Goal: Task Accomplishment & Management: Manage account settings

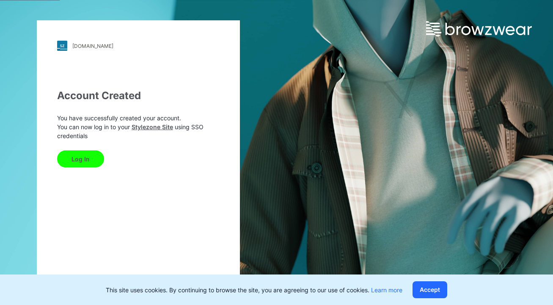
click at [364, 146] on div "[DOMAIN_NAME] Loading... Account Created You have successfully created your acc…" at bounding box center [276, 152] width 553 height 305
click at [143, 66] on div "[DOMAIN_NAME] Loading... Account Created You have successfully created your acc…" at bounding box center [138, 152] width 203 height 264
click at [87, 158] on button "Log In" at bounding box center [80, 158] width 47 height 17
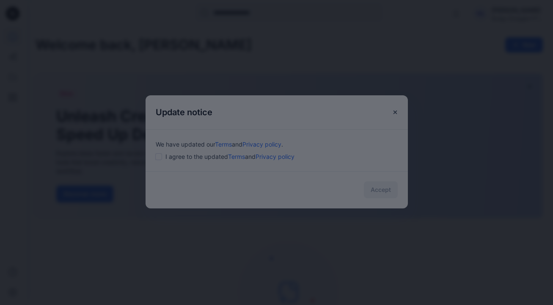
click at [155, 154] on div at bounding box center [276, 152] width 553 height 305
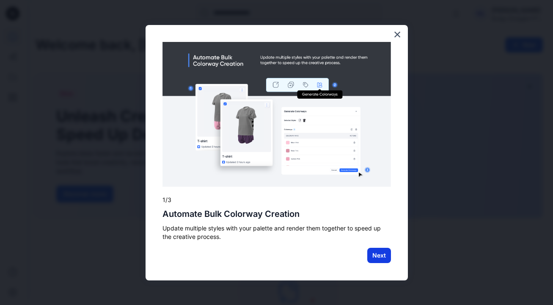
click at [382, 251] on button "Next" at bounding box center [379, 255] width 24 height 15
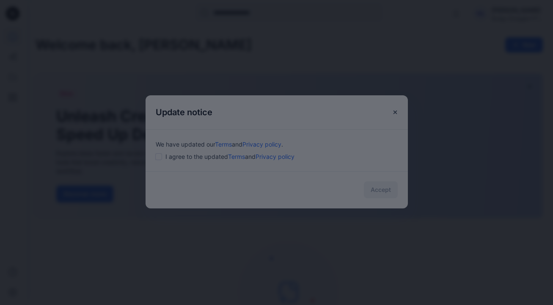
click at [163, 157] on div at bounding box center [276, 152] width 553 height 305
click at [354, 139] on div at bounding box center [276, 152] width 553 height 305
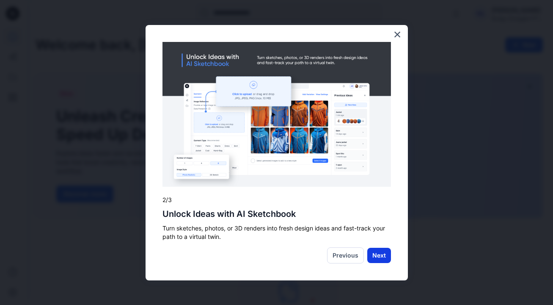
click at [383, 256] on button "Next" at bounding box center [379, 255] width 24 height 15
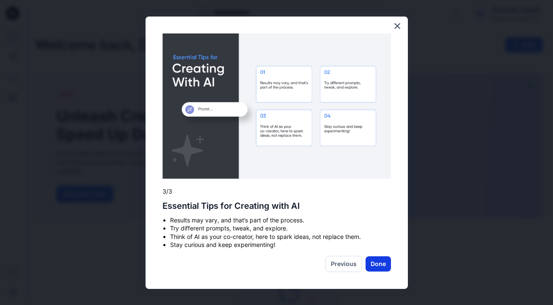
click at [381, 262] on button "Done" at bounding box center [378, 263] width 25 height 15
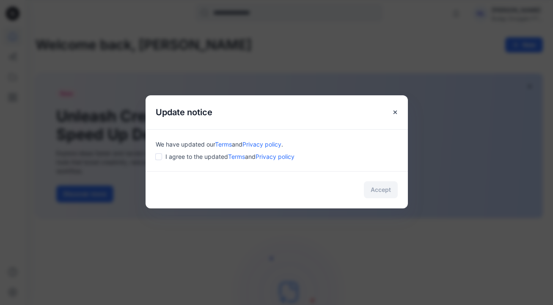
click at [153, 158] on div "We have updated our Terms and Privacy policy . I agree to the updated Terms and…" at bounding box center [277, 150] width 262 height 42
click at [385, 196] on button "Accept" at bounding box center [381, 189] width 34 height 17
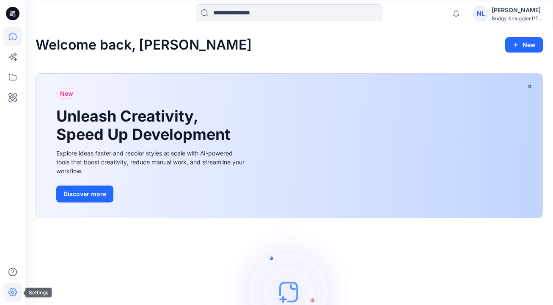
click at [13, 287] on icon at bounding box center [12, 292] width 19 height 19
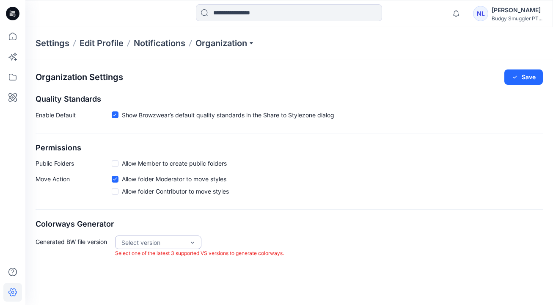
click at [253, 218] on div "Organization Settings Save Quality Standards Enable Default Show Browzwear’s de…" at bounding box center [289, 163] width 528 height 208
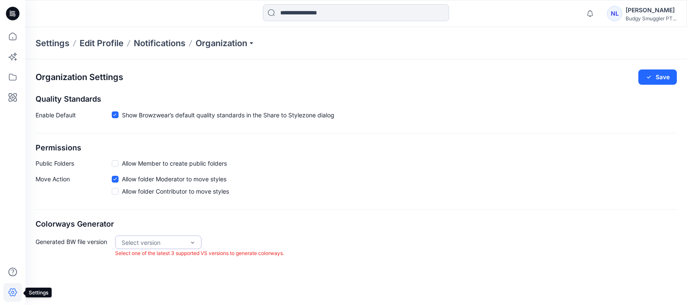
click at [11, 295] on icon at bounding box center [12, 292] width 19 height 19
click at [16, 13] on icon at bounding box center [13, 14] width 14 height 14
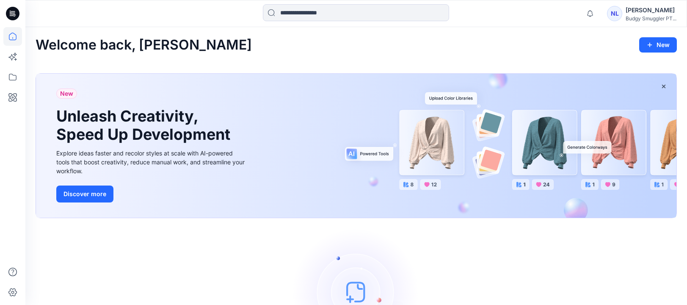
click at [553, 15] on div "Budgy Smuggler PT..." at bounding box center [651, 18] width 51 height 6
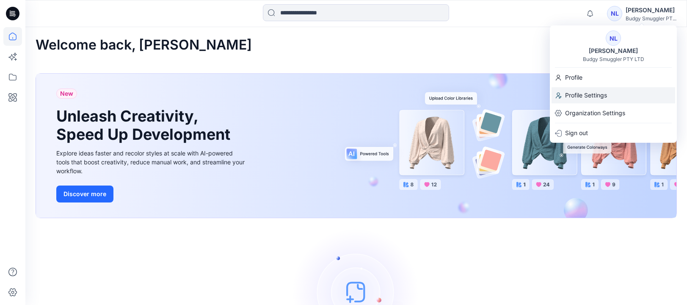
click at [553, 92] on p "Profile Settings" at bounding box center [586, 95] width 42 height 16
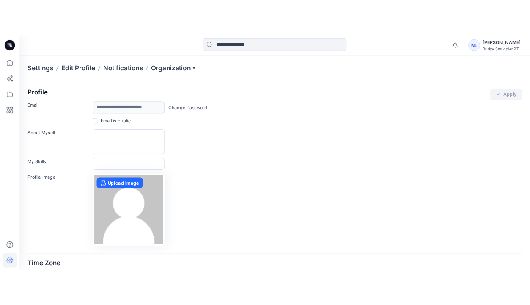
scroll to position [32, 0]
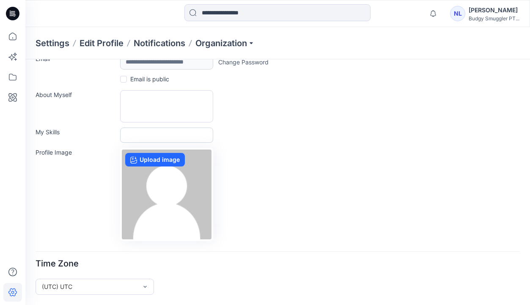
click at [135, 135] on input "My Skills" at bounding box center [166, 134] width 93 height 15
type input "*"
type input "*********"
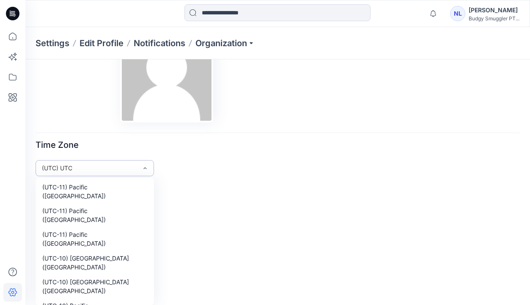
click at [134, 176] on div "(UTC-10) [GEOGRAPHIC_DATA] ([US_STATE]), 8 of 439. 439 results available. Use U…" at bounding box center [95, 168] width 119 height 16
click at [207, 186] on html "**********" at bounding box center [265, 17] width 530 height 337
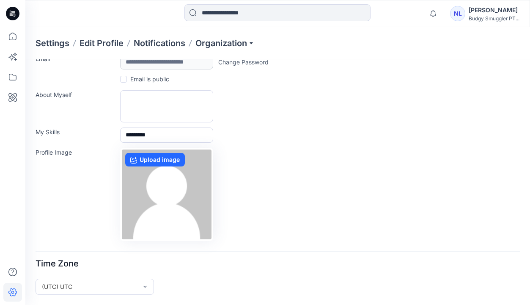
scroll to position [0, 0]
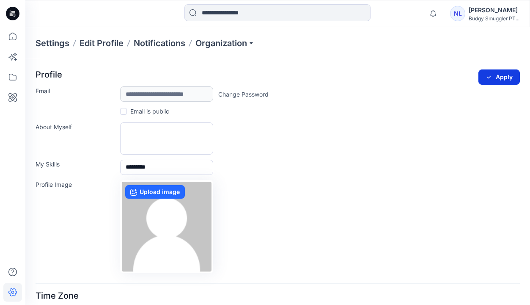
click at [495, 79] on button "Apply" at bounding box center [499, 76] width 41 height 15
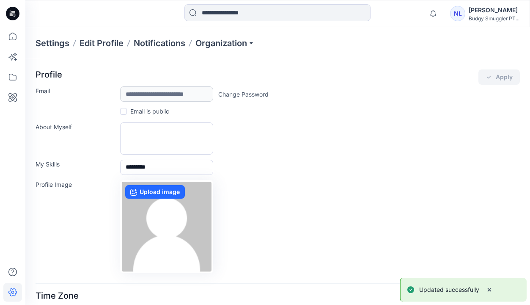
scroll to position [32, 0]
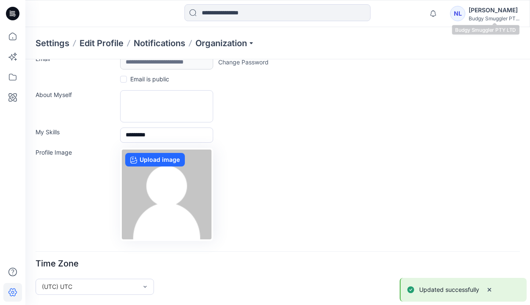
click at [490, 13] on div "[PERSON_NAME]" at bounding box center [494, 10] width 51 height 10
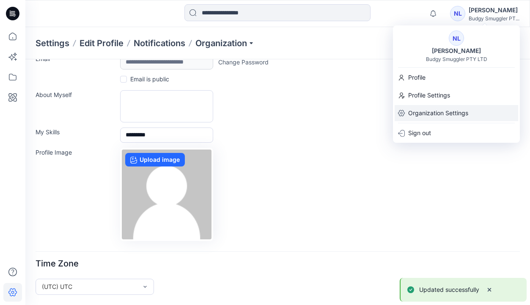
click at [430, 115] on p "Organization Settings" at bounding box center [438, 113] width 60 height 16
